Goal: Check status: Check status

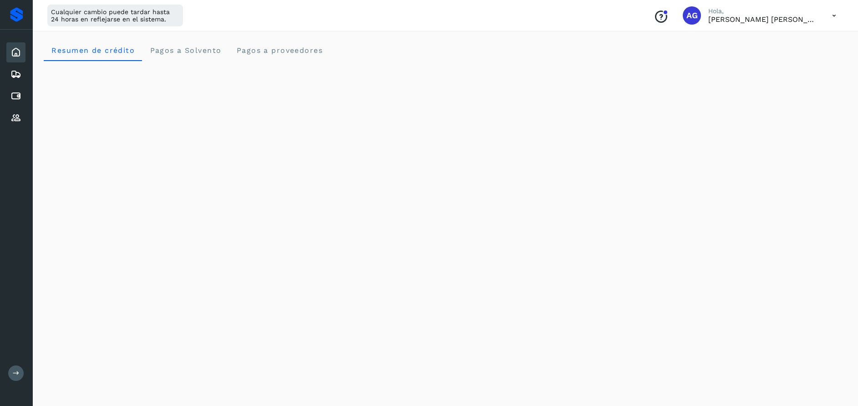
click at [12, 98] on icon at bounding box center [15, 96] width 11 height 11
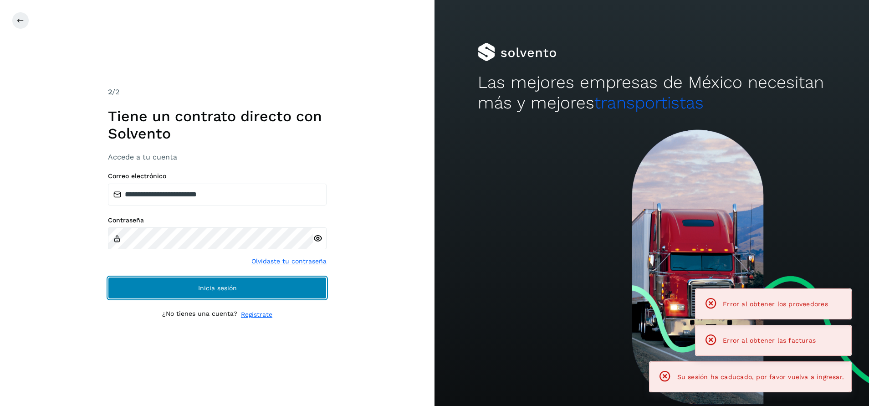
click at [270, 288] on button "Inicia sesión" at bounding box center [217, 288] width 219 height 22
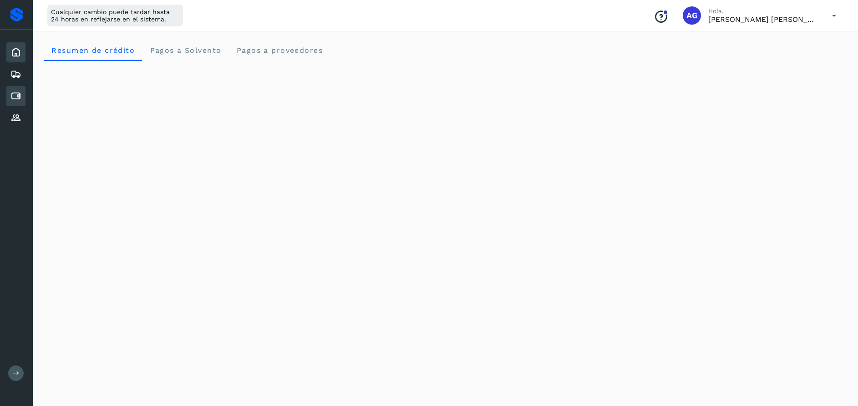
click at [22, 99] on div "Cuentas por pagar" at bounding box center [15, 96] width 19 height 20
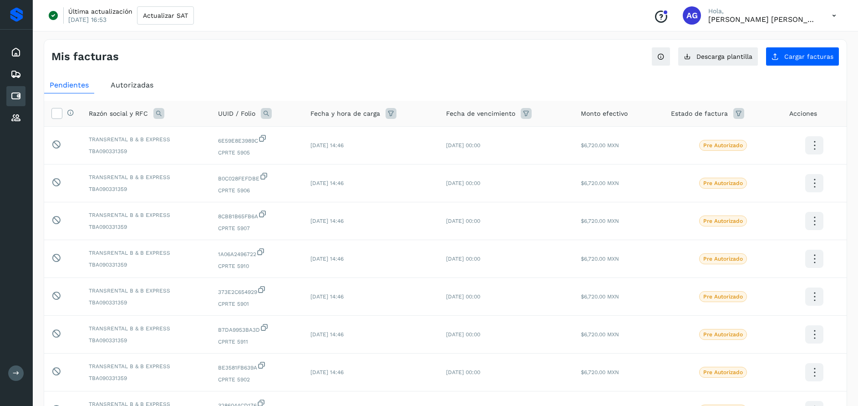
click at [132, 82] on span "Autorizadas" at bounding box center [132, 85] width 43 height 9
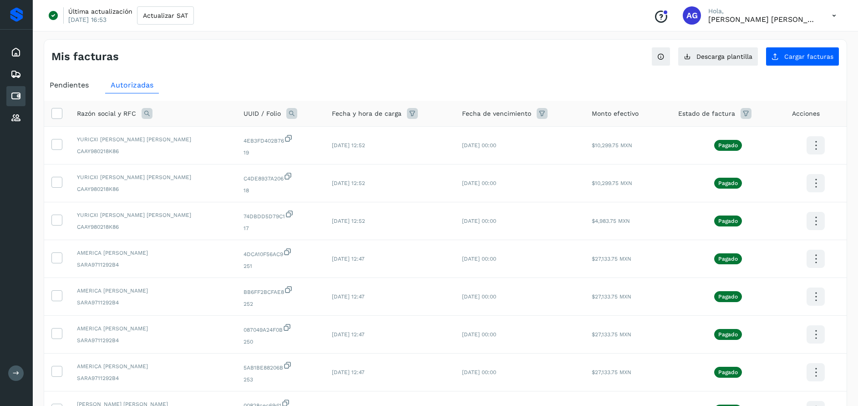
click at [150, 115] on icon at bounding box center [147, 113] width 11 height 11
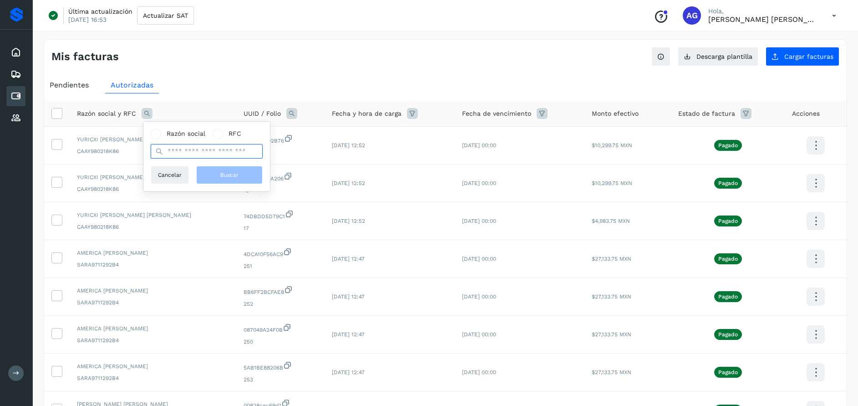
click at [188, 152] on input "text" at bounding box center [207, 151] width 112 height 15
type input "*****"
click at [219, 176] on button "Buscar" at bounding box center [229, 175] width 66 height 18
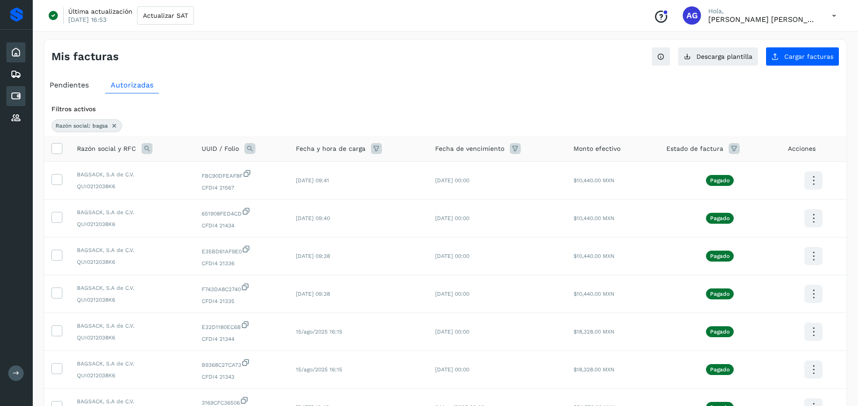
click at [18, 56] on icon at bounding box center [15, 52] width 11 height 11
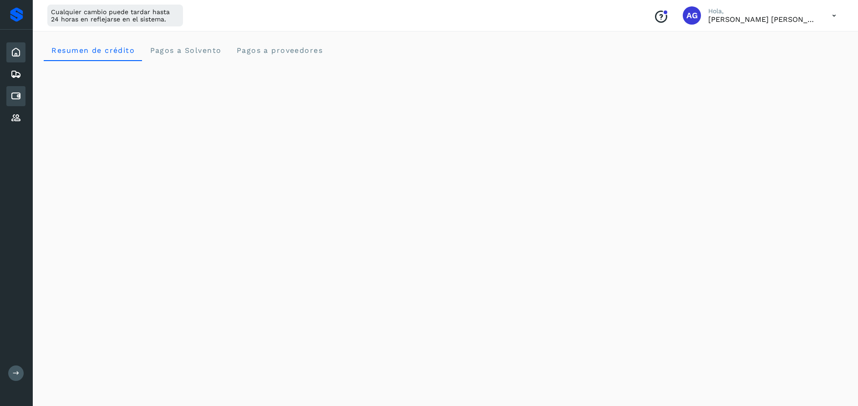
click at [19, 100] on icon at bounding box center [15, 96] width 11 height 11
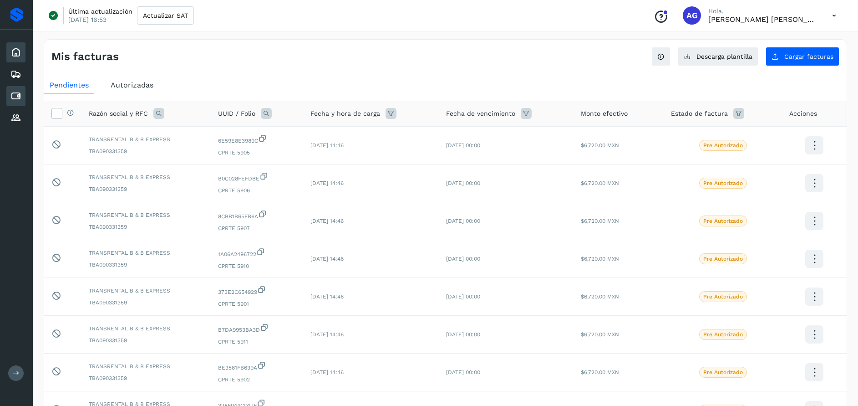
click at [16, 47] on icon at bounding box center [15, 52] width 11 height 11
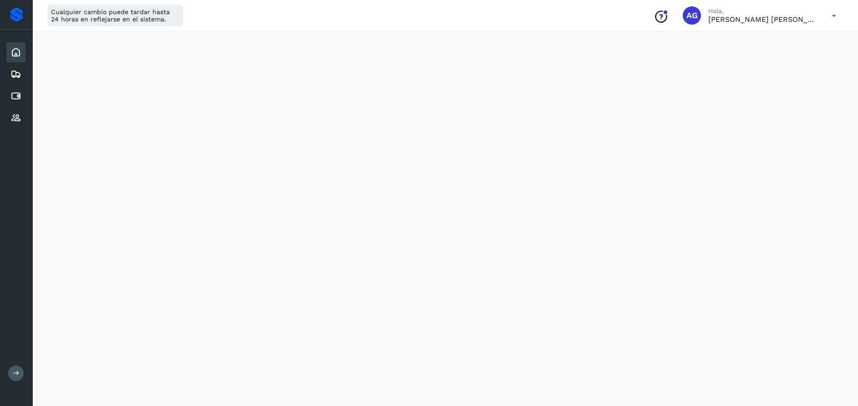
scroll to position [102, 0]
click at [15, 96] on icon at bounding box center [15, 96] width 11 height 11
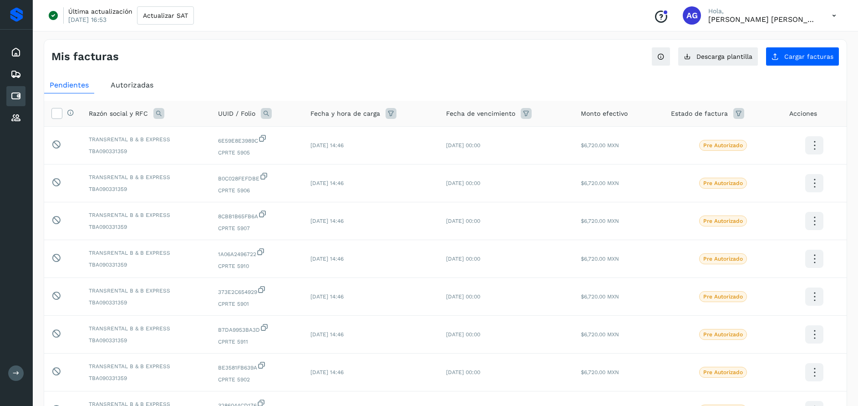
click at [153, 91] on div "Autorizadas" at bounding box center [132, 85] width 54 height 16
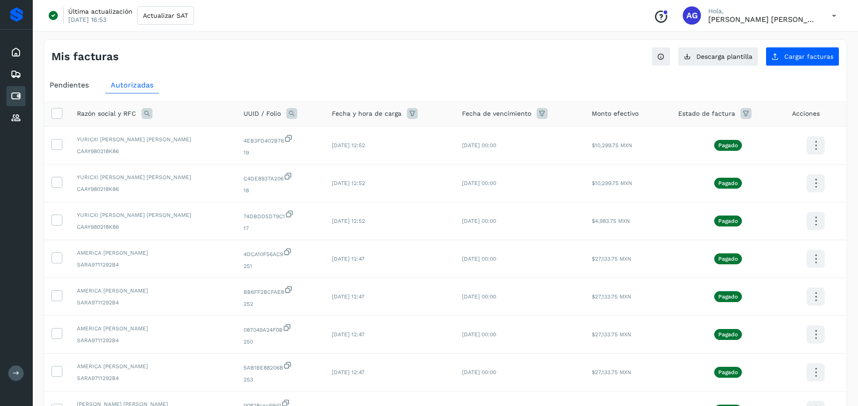
click at [743, 119] on icon at bounding box center [746, 113] width 11 height 11
click at [731, 135] on icon at bounding box center [730, 137] width 10 height 10
click at [674, 167] on span "Pago Autorizado" at bounding box center [669, 171] width 51 height 11
click at [640, 171] on span at bounding box center [637, 172] width 12 height 7
type input "**********"
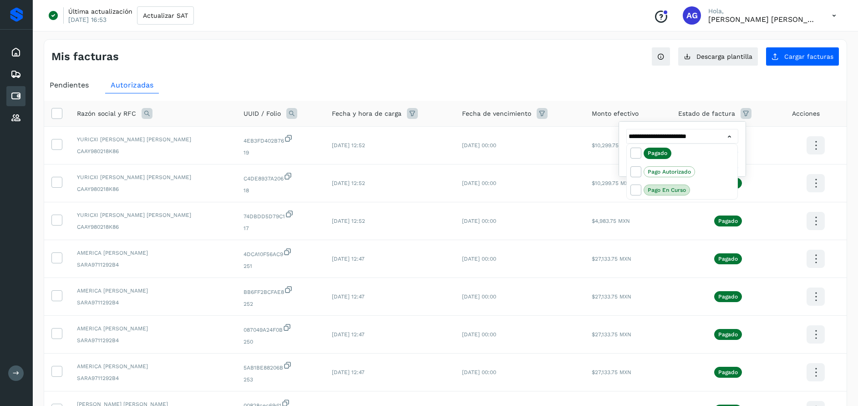
click at [727, 135] on div at bounding box center [429, 203] width 858 height 406
click at [716, 158] on button "Filtrar" at bounding box center [705, 160] width 66 height 18
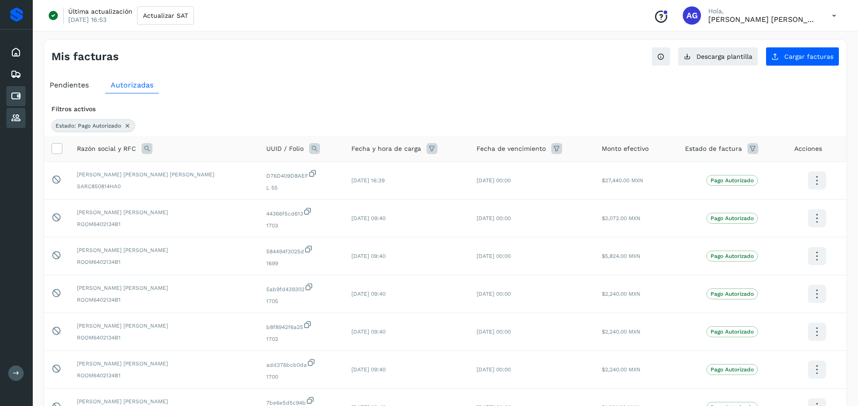
click at [20, 121] on icon at bounding box center [15, 117] width 11 height 11
click at [19, 120] on icon at bounding box center [15, 117] width 11 height 11
click at [127, 126] on icon at bounding box center [127, 125] width 7 height 7
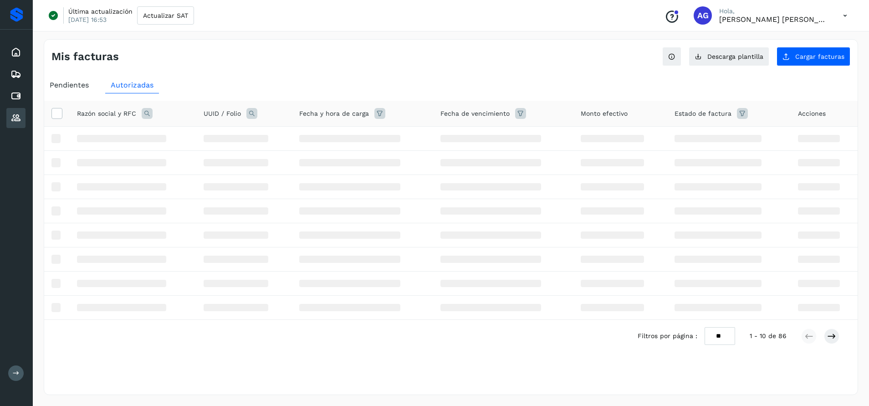
click at [18, 122] on icon at bounding box center [15, 117] width 11 height 11
click at [17, 122] on icon at bounding box center [15, 117] width 11 height 11
click at [13, 49] on icon at bounding box center [15, 52] width 11 height 11
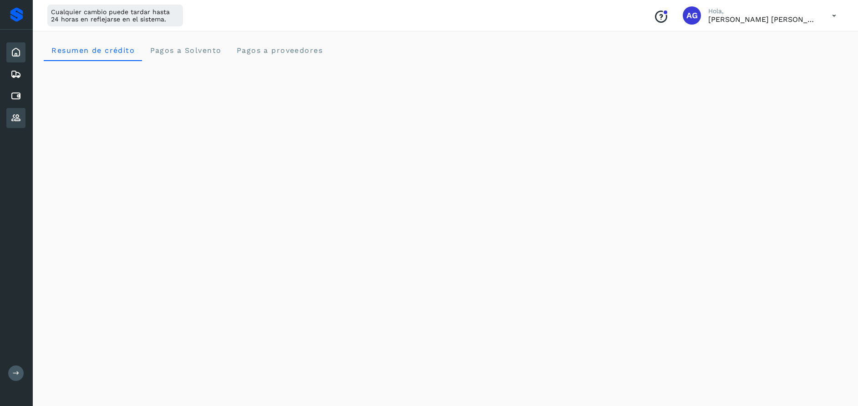
click at [17, 116] on icon at bounding box center [15, 117] width 11 height 11
click at [19, 120] on icon at bounding box center [15, 117] width 11 height 11
click at [18, 119] on icon at bounding box center [15, 117] width 11 height 11
click at [17, 118] on icon at bounding box center [15, 117] width 11 height 11
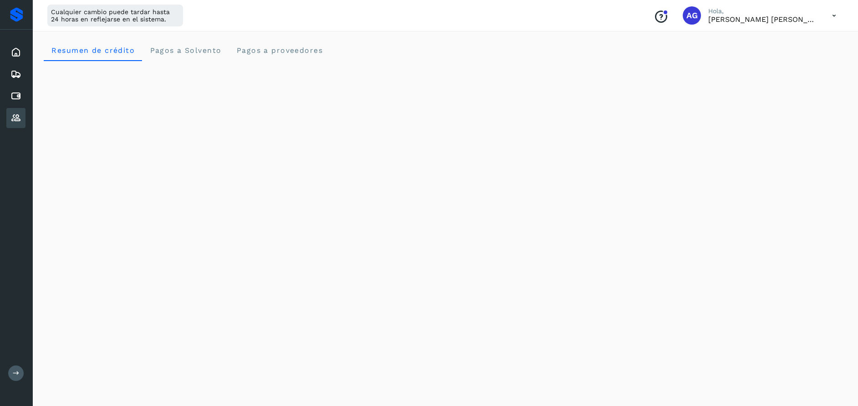
click at [16, 118] on icon at bounding box center [15, 117] width 11 height 11
click at [20, 98] on icon at bounding box center [15, 96] width 11 height 11
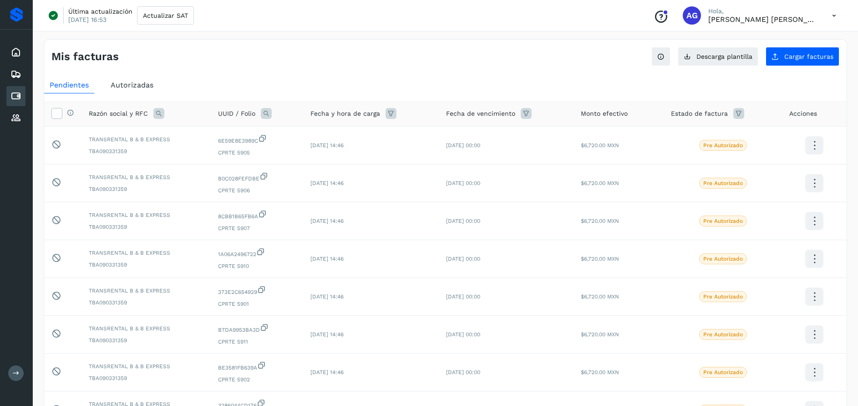
click at [840, 14] on icon at bounding box center [834, 15] width 19 height 19
click at [795, 58] on div "Cerrar sesión" at bounding box center [789, 58] width 108 height 17
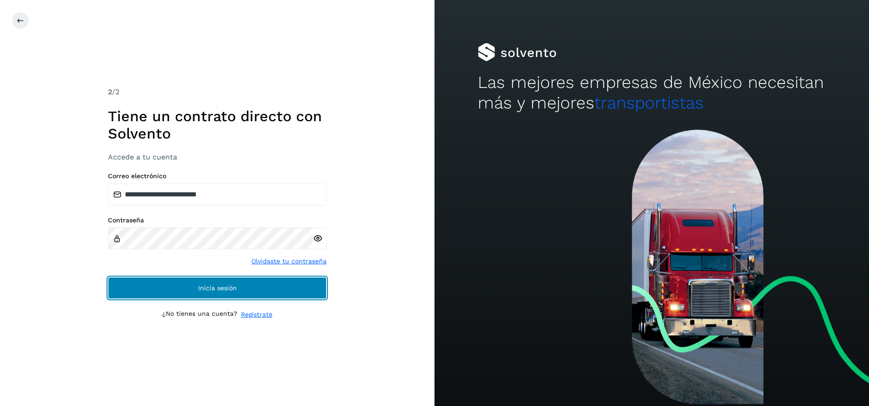
click at [303, 288] on button "Inicia sesión" at bounding box center [217, 288] width 219 height 22
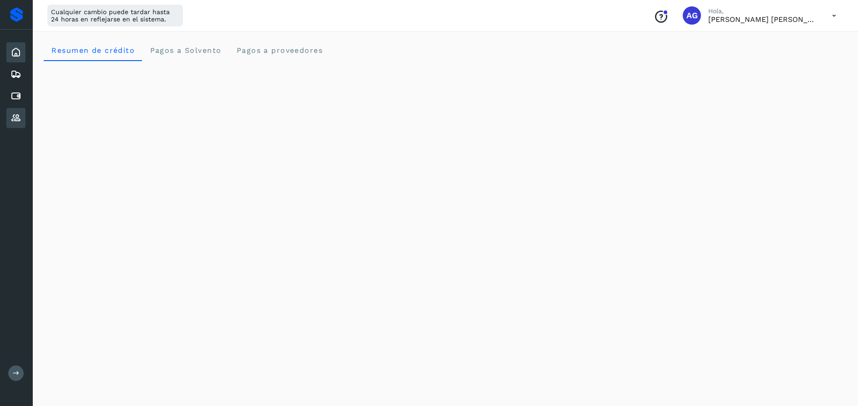
click at [16, 115] on icon at bounding box center [15, 117] width 11 height 11
click at [18, 121] on icon at bounding box center [15, 117] width 11 height 11
click at [19, 97] on icon at bounding box center [15, 96] width 11 height 11
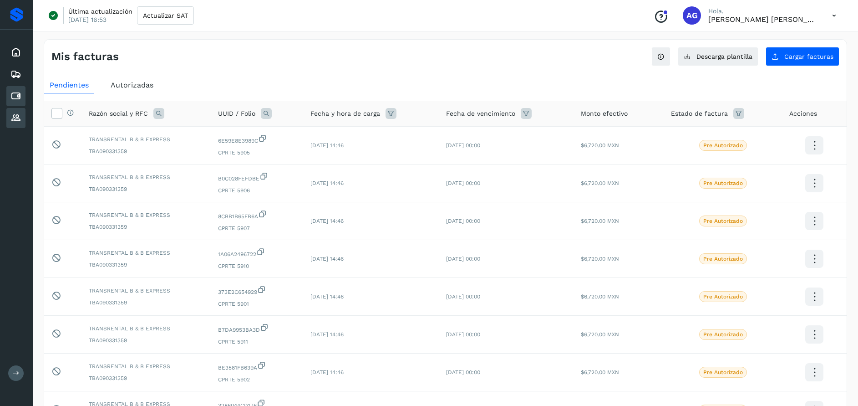
click at [18, 111] on div "Proveedores" at bounding box center [15, 118] width 19 height 20
click at [18, 54] on icon at bounding box center [15, 52] width 11 height 11
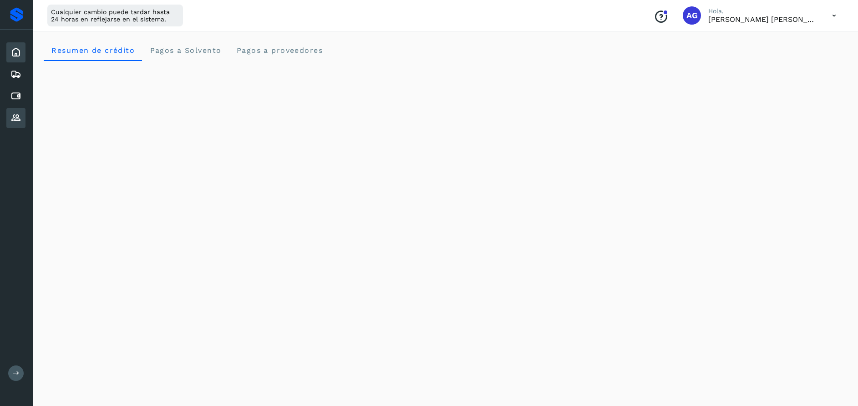
click at [15, 118] on icon at bounding box center [15, 117] width 11 height 11
click at [17, 116] on icon at bounding box center [15, 117] width 11 height 11
click at [18, 116] on icon at bounding box center [15, 117] width 11 height 11
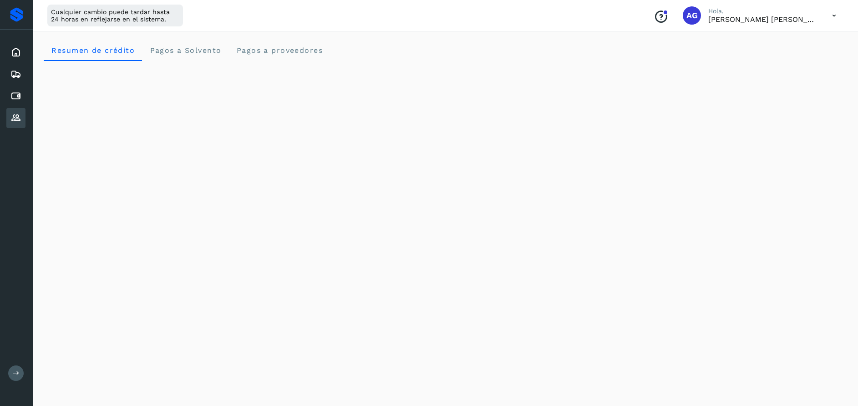
click at [18, 116] on icon at bounding box center [15, 117] width 11 height 11
click at [11, 98] on icon at bounding box center [15, 96] width 11 height 11
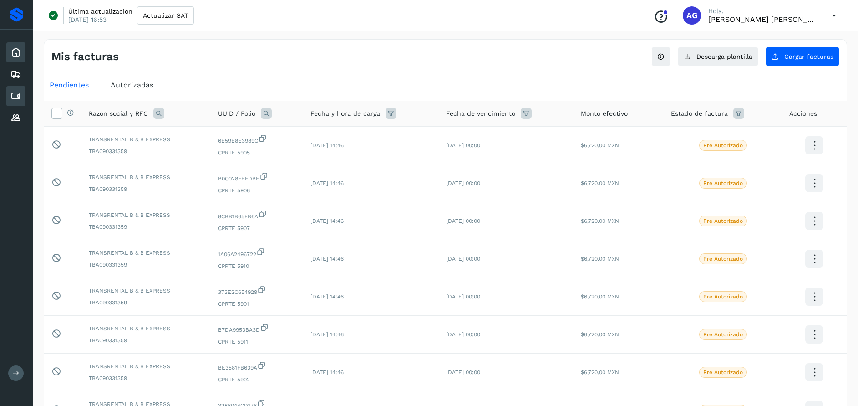
click at [20, 53] on icon at bounding box center [15, 52] width 11 height 11
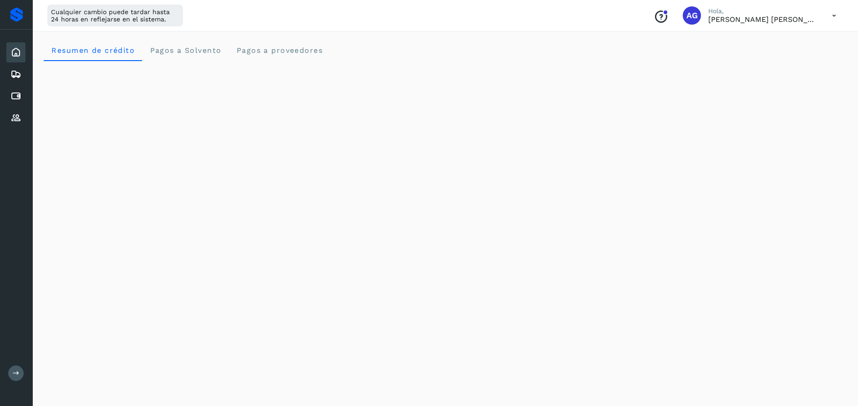
click at [831, 17] on icon at bounding box center [834, 15] width 19 height 19
click at [788, 58] on div "Cerrar sesión" at bounding box center [789, 58] width 108 height 17
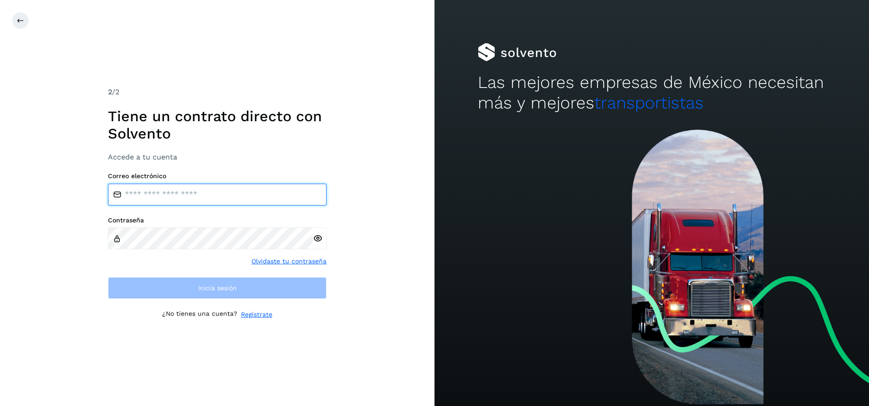
type input "**********"
